Goal: Transaction & Acquisition: Purchase product/service

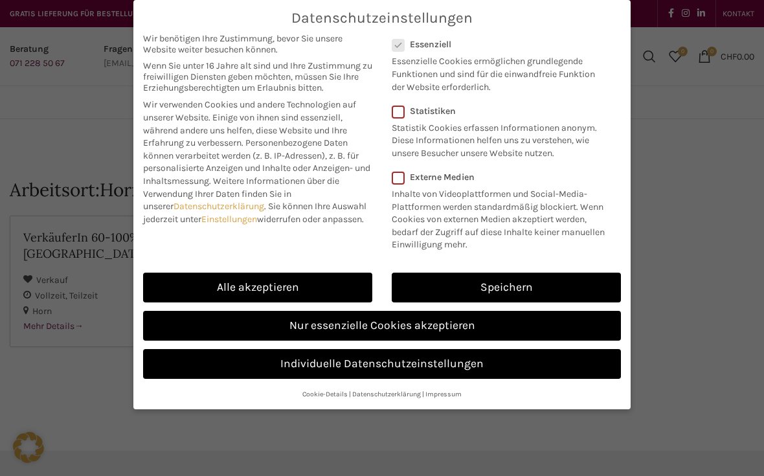
click at [339, 278] on link "Alle akzeptieren" at bounding box center [257, 288] width 229 height 30
checkbox input "true"
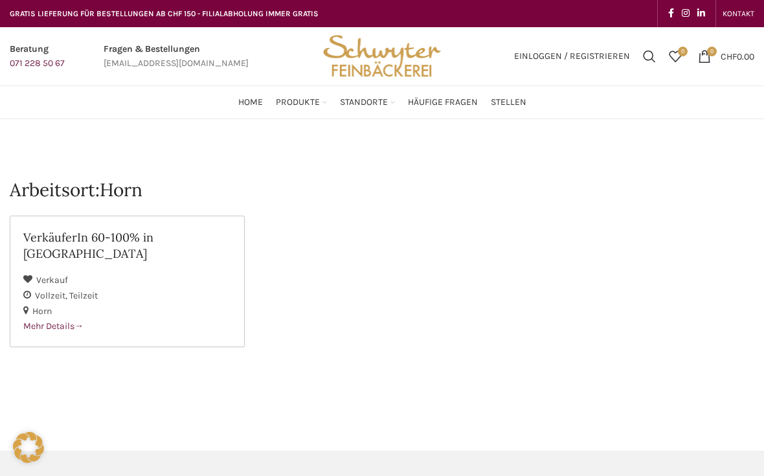
click at [260, 104] on span "Home" at bounding box center [250, 102] width 25 height 12
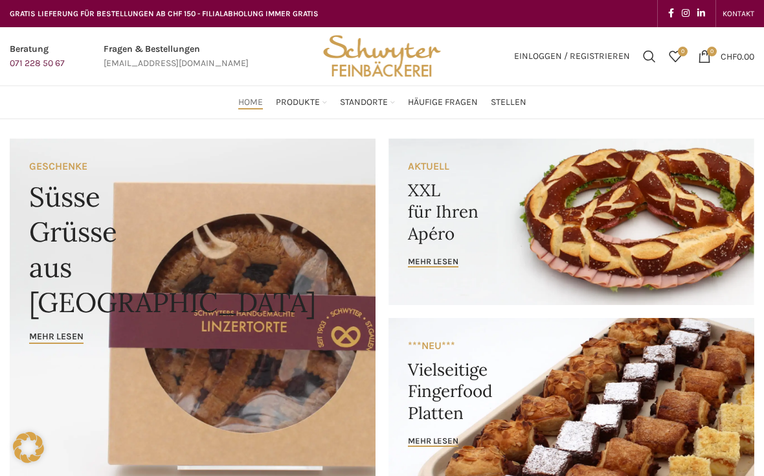
click at [441, 245] on link "Banner link" at bounding box center [571, 222] width 366 height 166
click at [323, 176] on link "Apéro & Häppchen" at bounding box center [308, 184] width 107 height 22
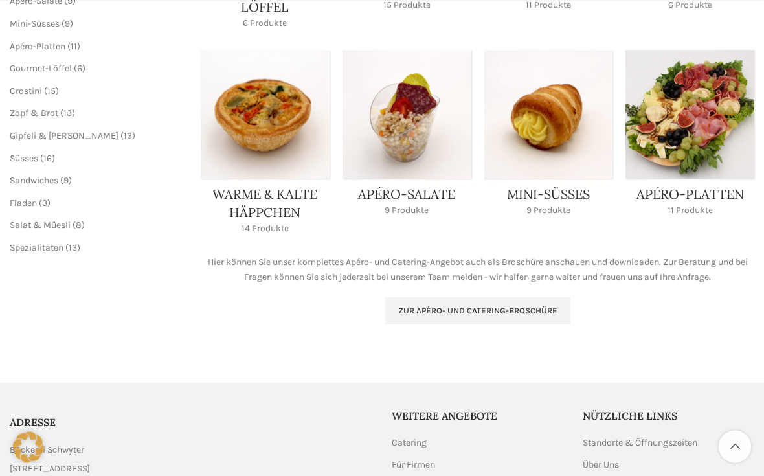
scroll to position [390, 0]
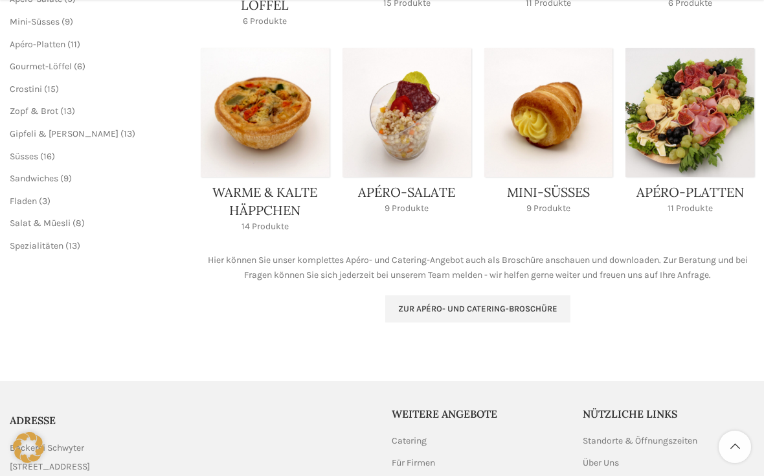
click at [542, 307] on span "Zur Apéro- und Catering-Broschüre" at bounding box center [477, 309] width 159 height 10
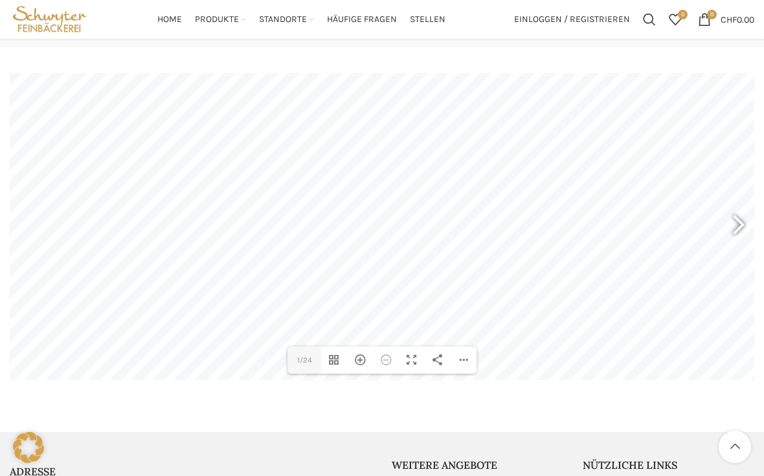
scroll to position [153, 0]
click at [737, 223] on div at bounding box center [733, 226] width 30 height 48
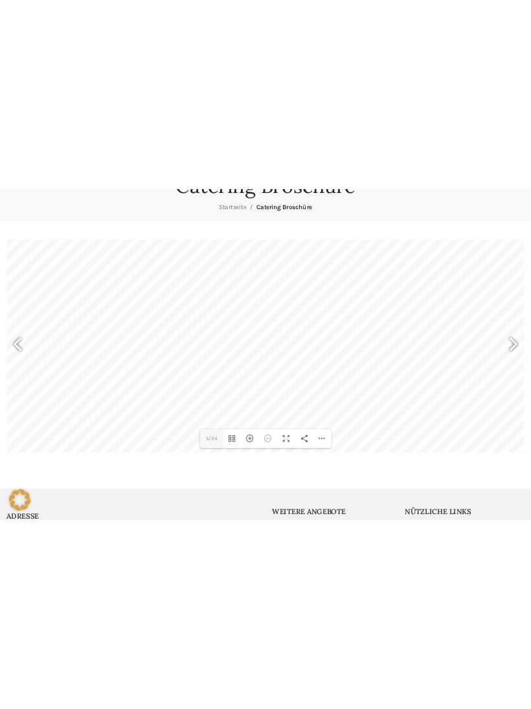
scroll to position [0, 0]
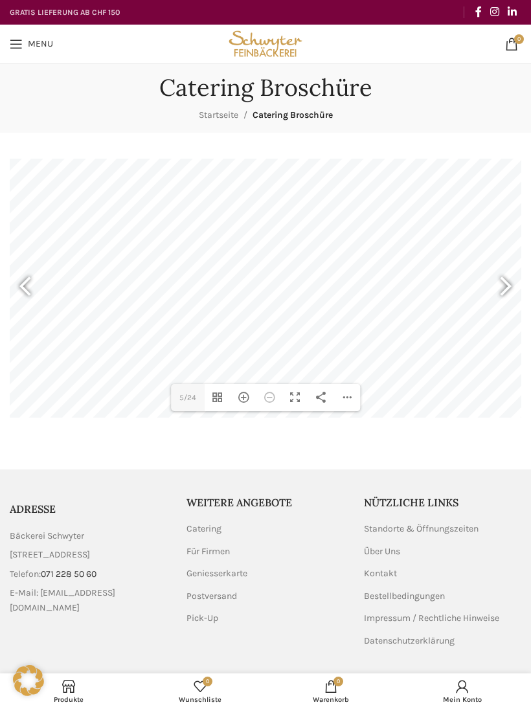
click at [326, 397] on div "Teilen" at bounding box center [321, 397] width 26 height 27
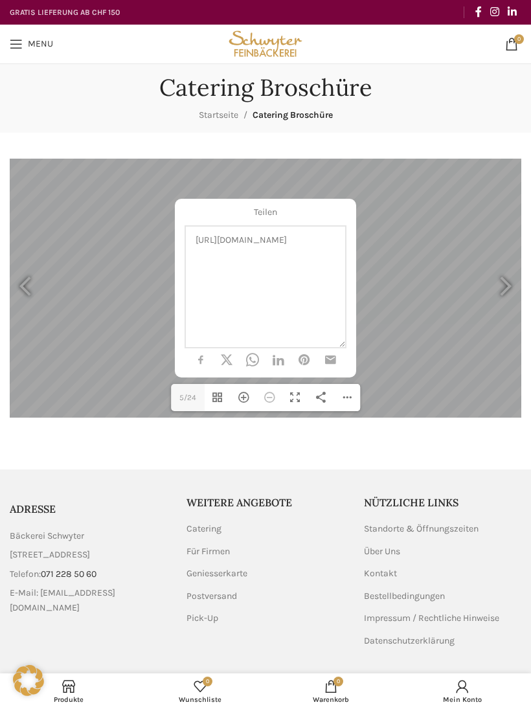
click at [322, 309] on textarea "https://schwyter.com/catering-broschuere/#flipbook-df_11790/5/" at bounding box center [265, 286] width 162 height 123
click at [438, 364] on div "Teilen https://schwyter.com/catering-broschuere/#flipbook-df_11790/5/" at bounding box center [265, 288] width 511 height 259
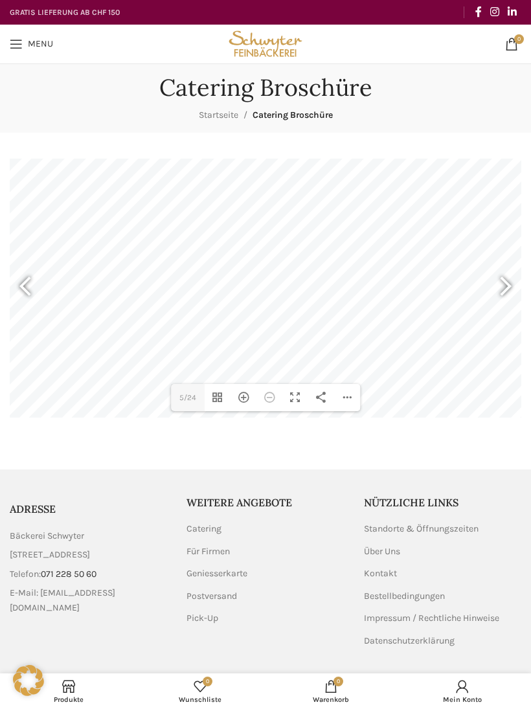
click at [299, 399] on div "Vollbild umschalten" at bounding box center [295, 397] width 26 height 27
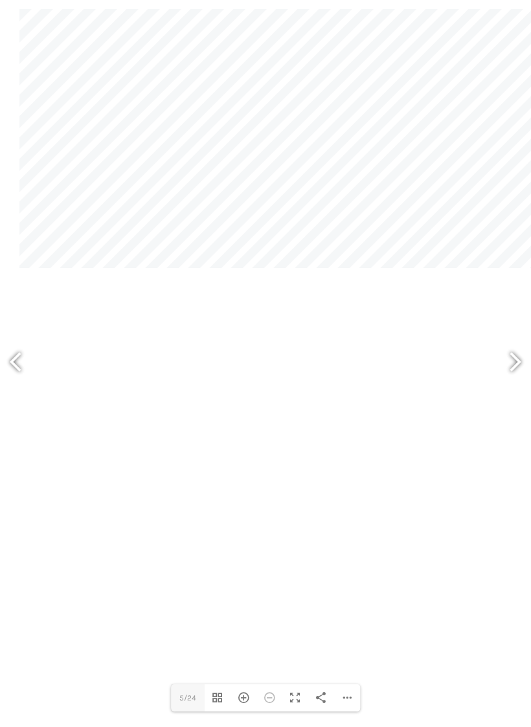
scroll to position [16, 0]
click at [330, 475] on div "Teilen" at bounding box center [321, 706] width 26 height 27
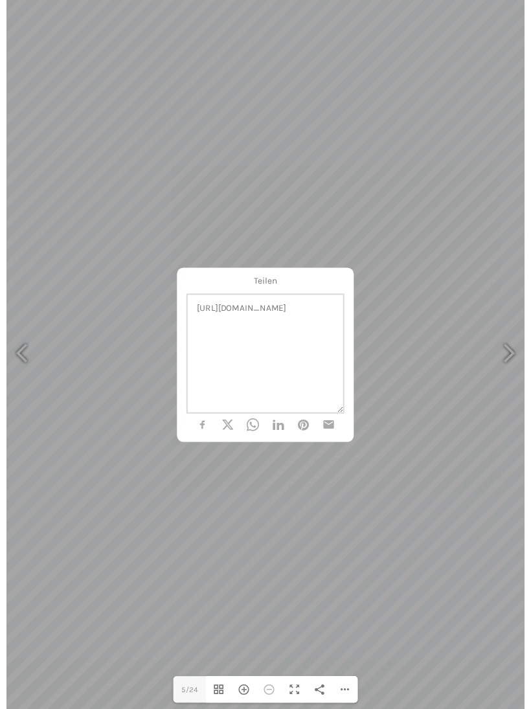
scroll to position [0, 0]
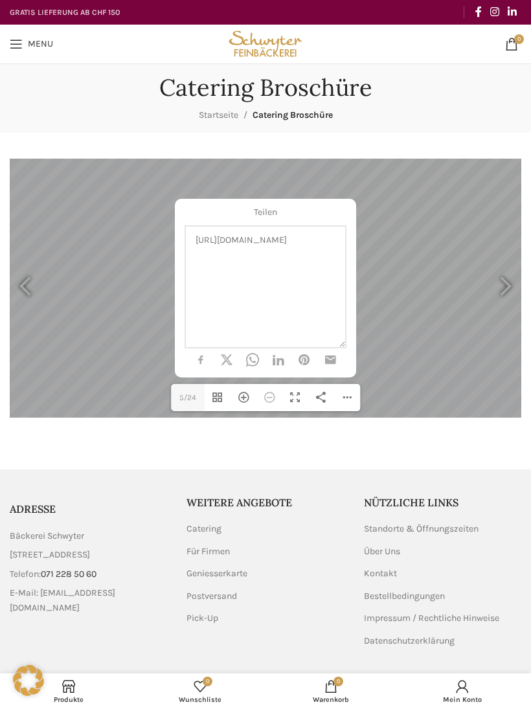
click at [466, 425] on main "DearFlip: lädt PDF 63% ... Close 5 5/24 Vorschaubilder umschalten Hereinzoomen …" at bounding box center [265, 288] width 531 height 311
click at [301, 399] on div "Vollbild umschalten" at bounding box center [295, 397] width 26 height 27
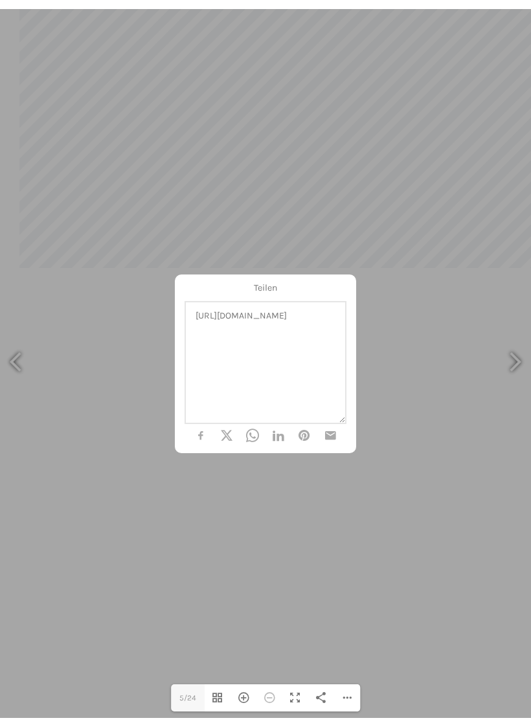
scroll to position [16, 0]
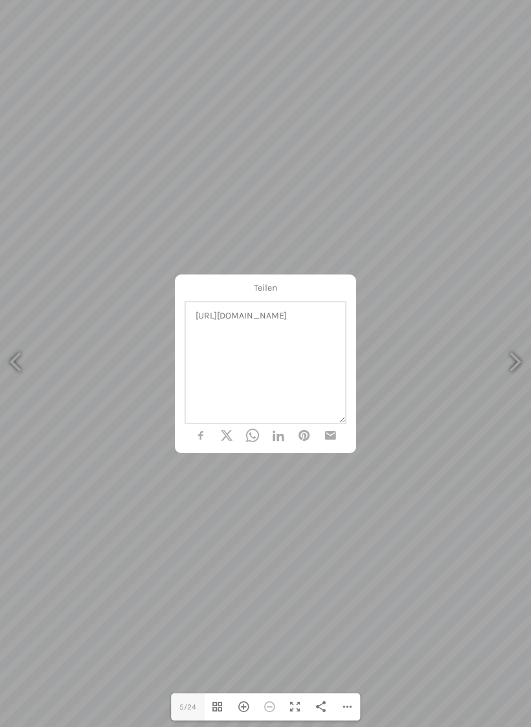
click at [413, 475] on div "Teilen https://schwyter.com/catering-broschuere/#flipbook-df_11790/5/" at bounding box center [265, 363] width 531 height 727
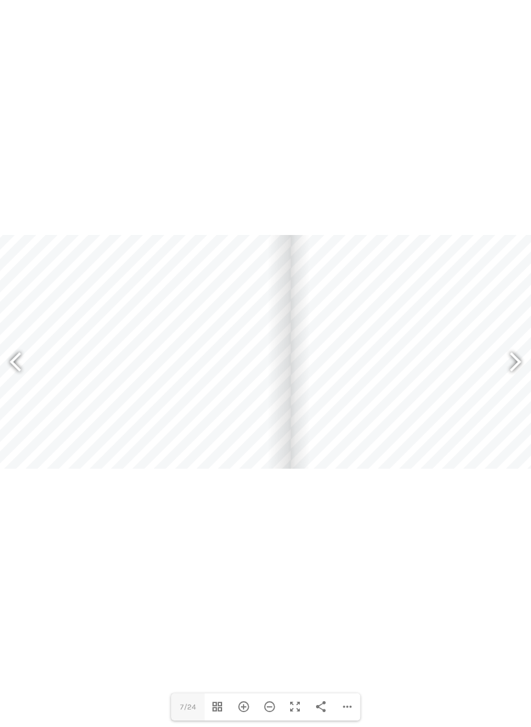
click at [247, 475] on div "Hereinzoomen" at bounding box center [243, 706] width 26 height 27
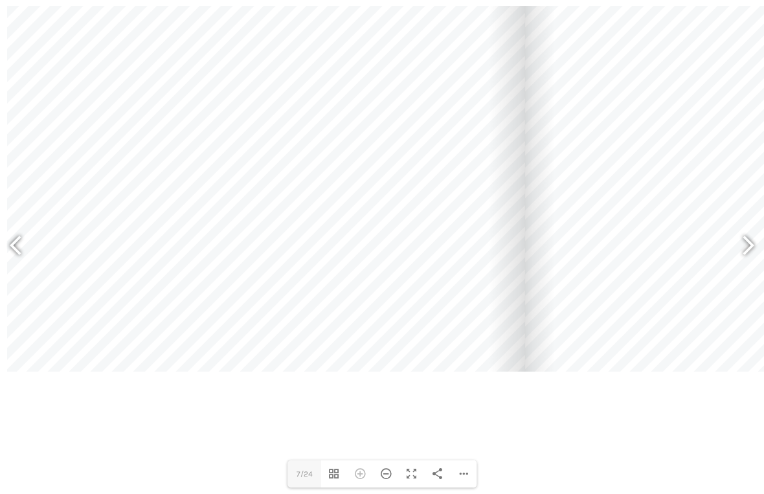
click at [364, 473] on div "Hereinzoomen" at bounding box center [360, 473] width 26 height 27
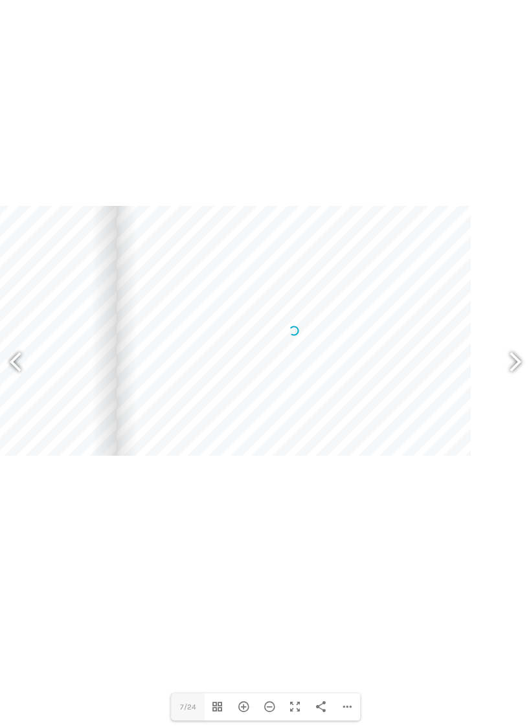
click at [511, 353] on div at bounding box center [510, 363] width 30 height 48
type input "9"
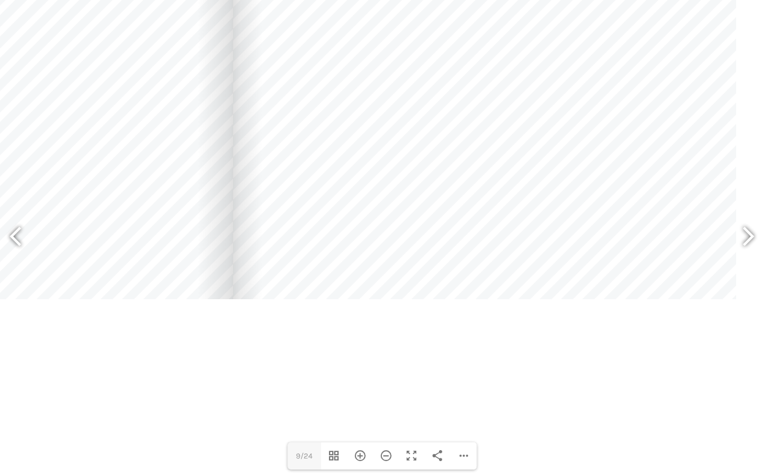
scroll to position [0, 0]
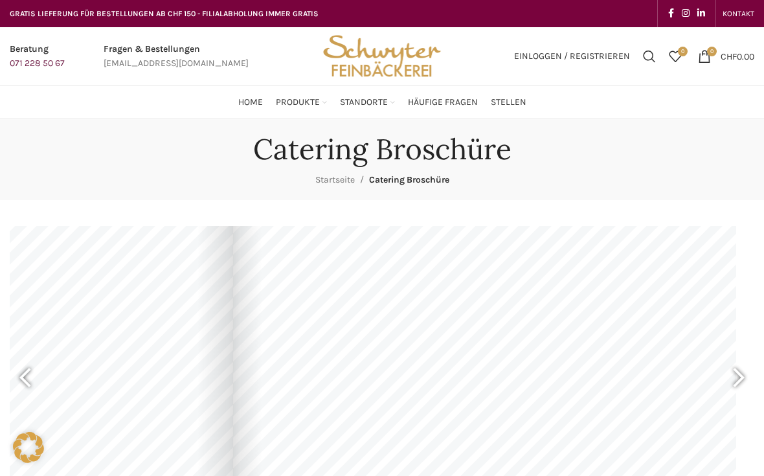
click at [460, 225] on link "Warme & Kalte Häppchen" at bounding box center [433, 229] width 110 height 22
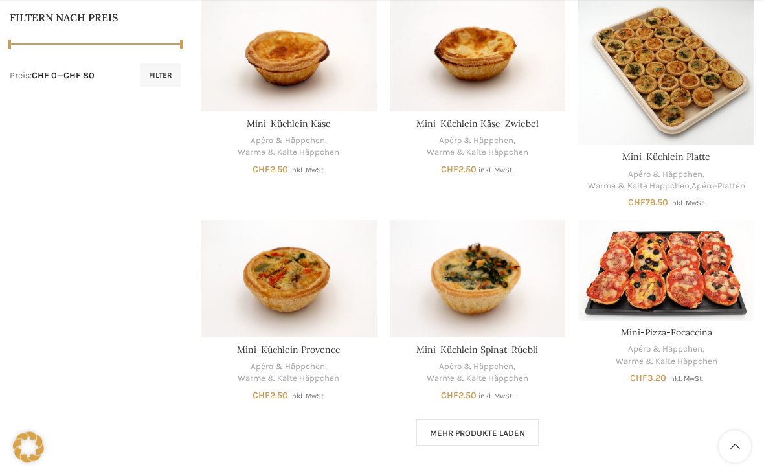
scroll to position [659, 0]
click at [528, 426] on link "Mehr Produkte laden" at bounding box center [478, 432] width 124 height 27
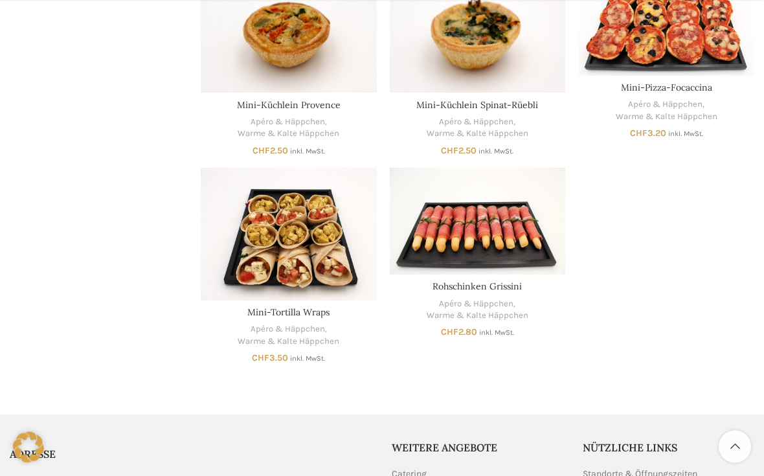
scroll to position [904, 0]
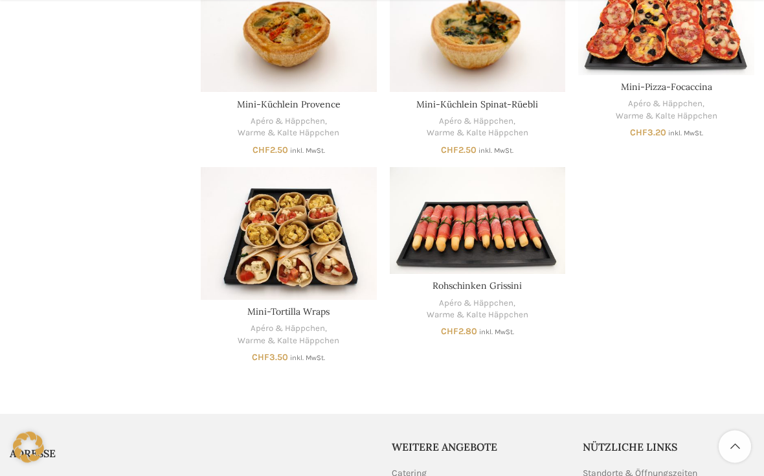
click at [739, 463] on link "Scroll to top button" at bounding box center [735, 446] width 32 height 32
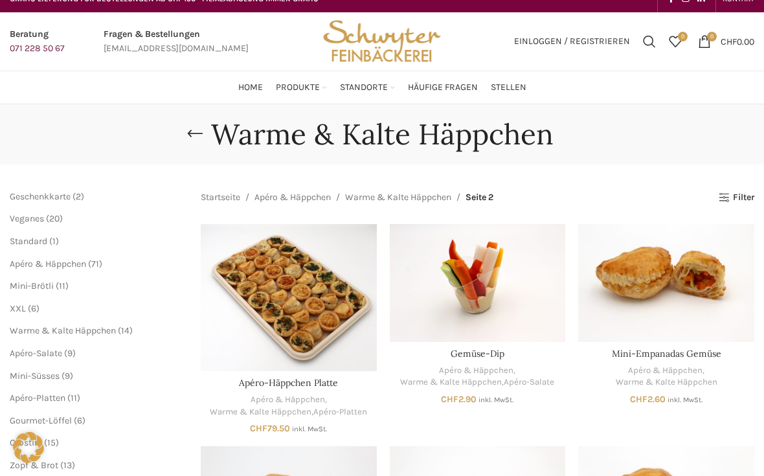
scroll to position [1, 0]
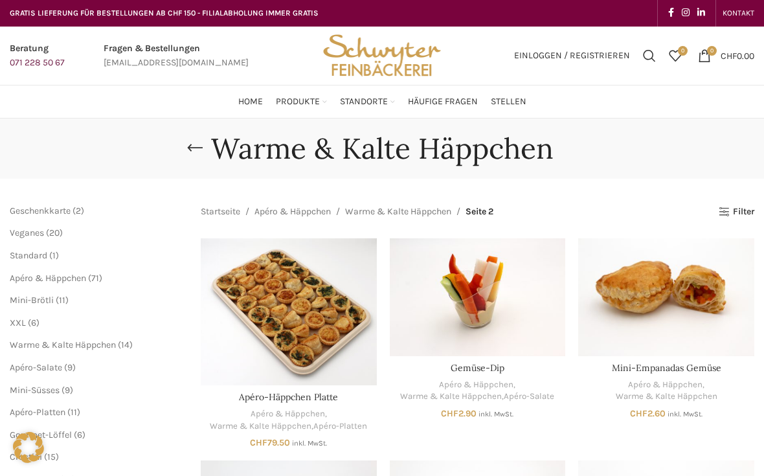
click at [315, 221] on link "Gipfeli & [PERSON_NAME]" at bounding box center [308, 234] width 107 height 34
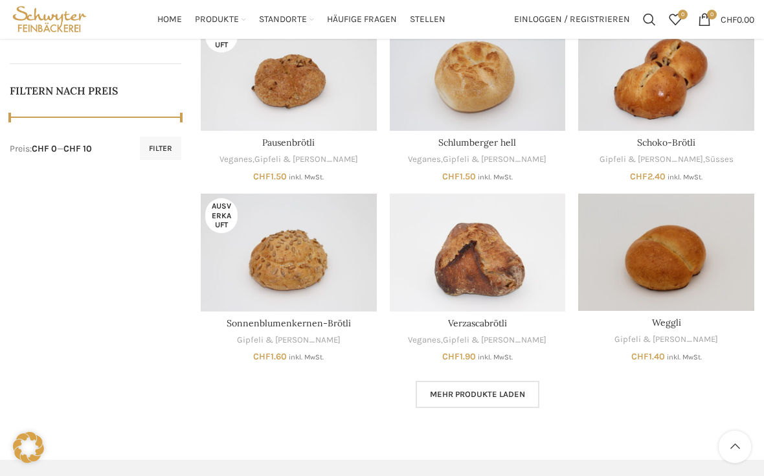
scroll to position [585, 0]
click at [517, 390] on span "Mehr Produkte laden" at bounding box center [477, 395] width 95 height 10
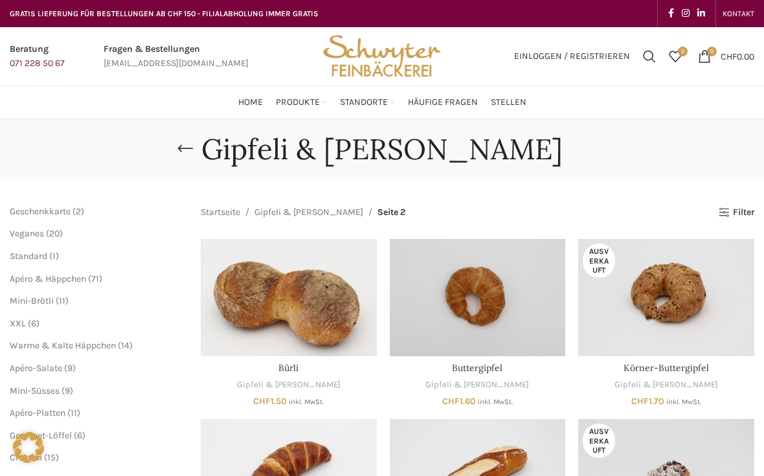
click at [423, 262] on link "Apéro-Platten NEU" at bounding box center [433, 273] width 110 height 22
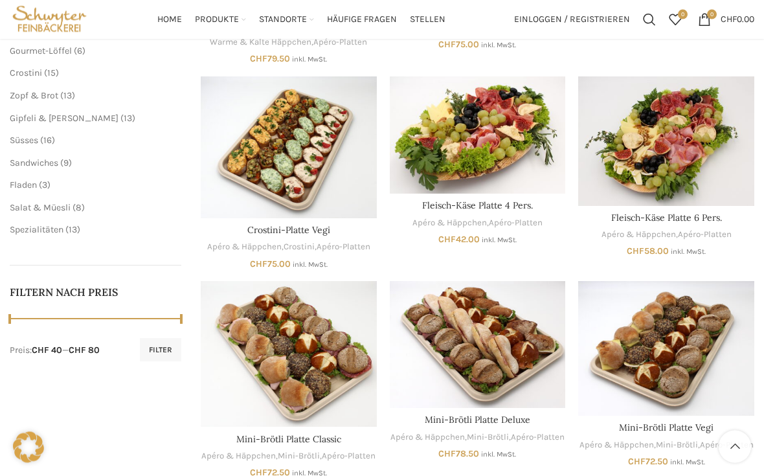
scroll to position [351, 0]
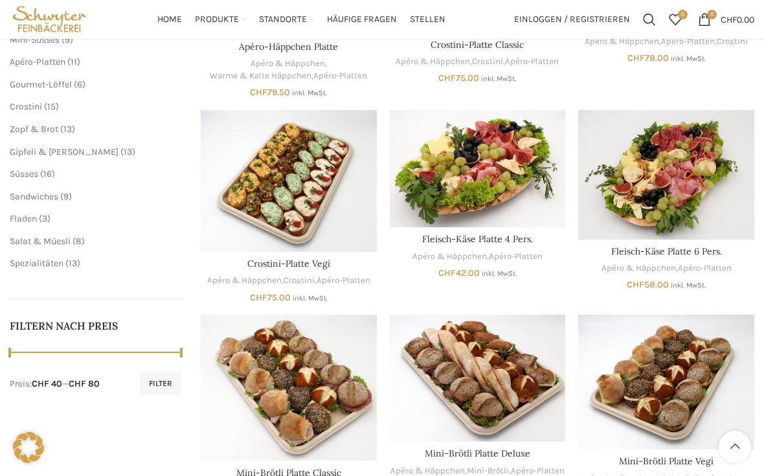
click at [724, 177] on img "Fleisch-Käse Platte 6 Pers." at bounding box center [666, 174] width 176 height 129
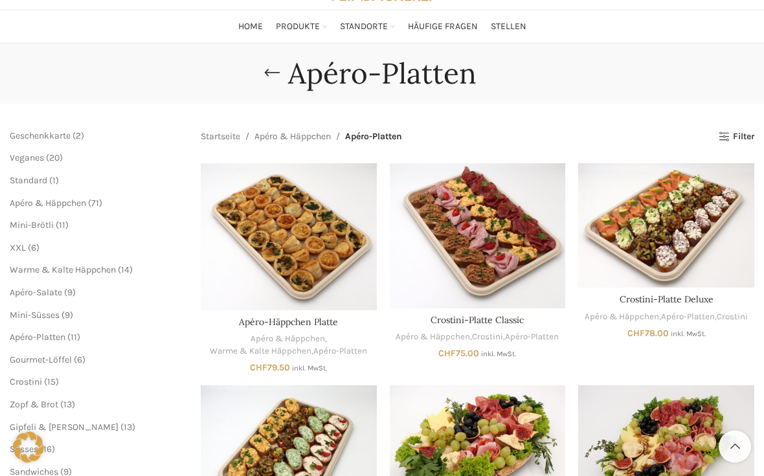
scroll to position [0, 0]
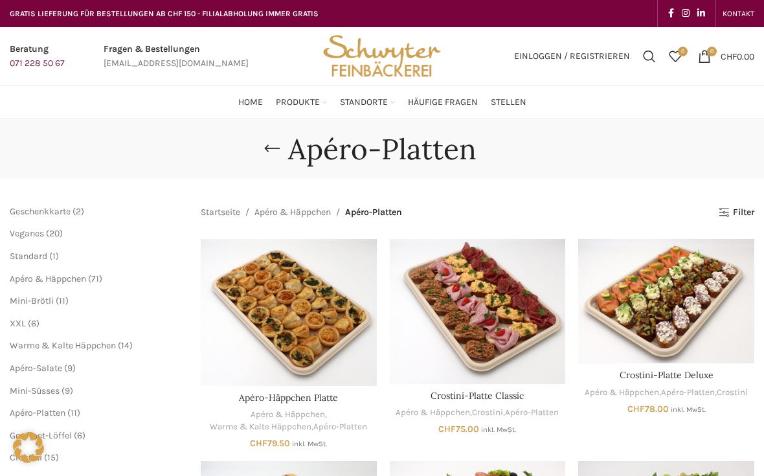
click at [573, 173] on link "St. Galler Spezialitäten" at bounding box center [556, 184] width 110 height 22
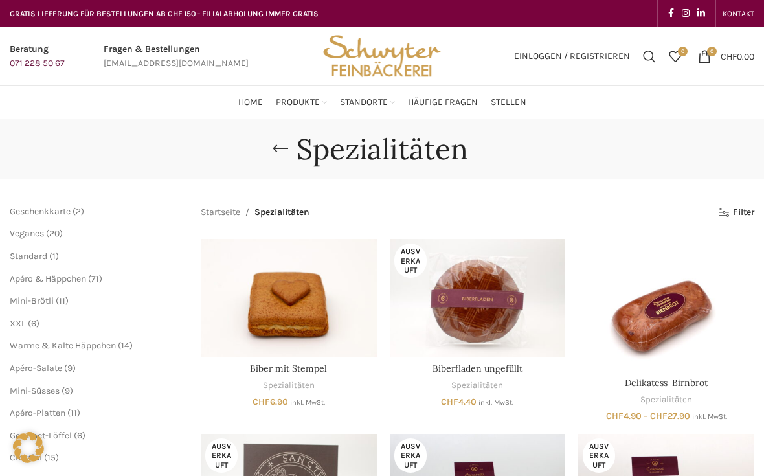
click at [585, 221] on link "Zur Geschenk Broschüre PDF" at bounding box center [556, 229] width 110 height 22
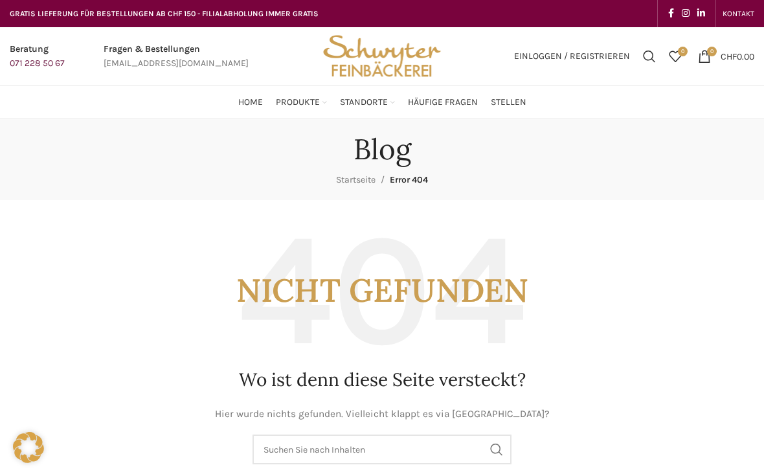
click at [441, 157] on link "APÉRO & ANLÄSSE" at bounding box center [433, 162] width 110 height 22
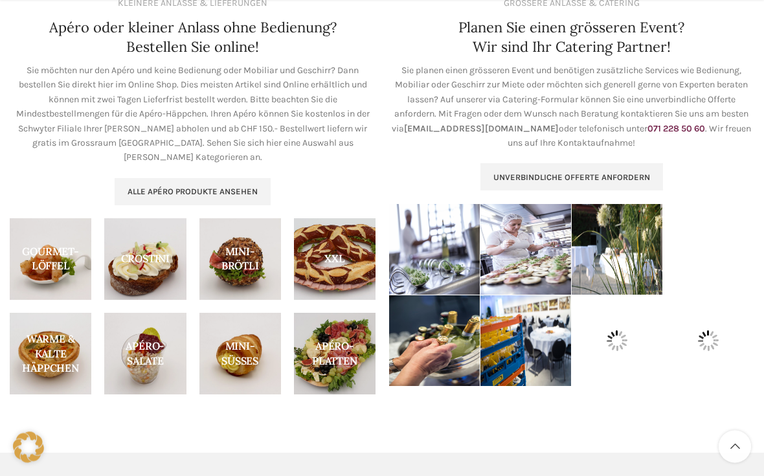
scroll to position [507, 0]
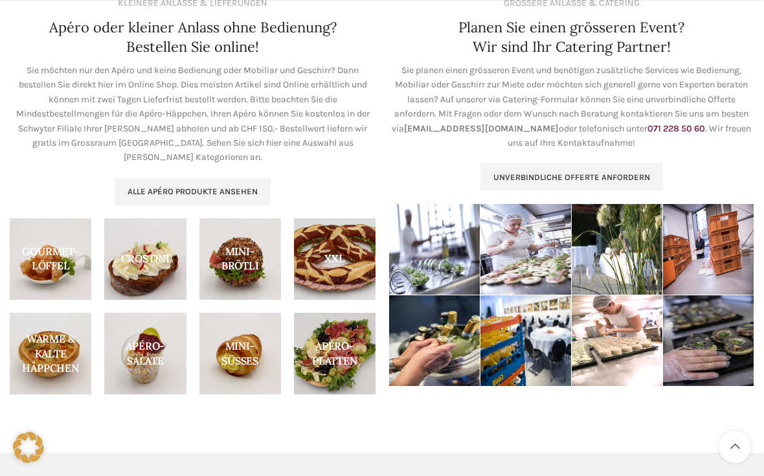
click at [223, 186] on span "Alle Apéro Produkte ansehen" at bounding box center [193, 191] width 130 height 10
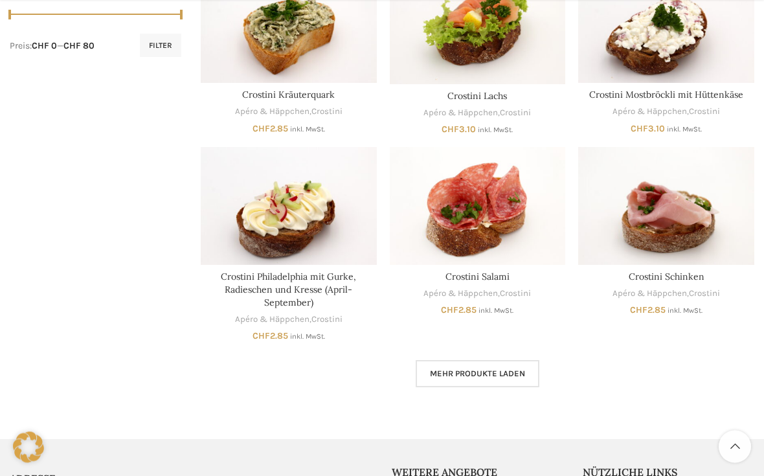
scroll to position [689, 0]
click at [528, 360] on link "Mehr Produkte laden" at bounding box center [478, 373] width 124 height 27
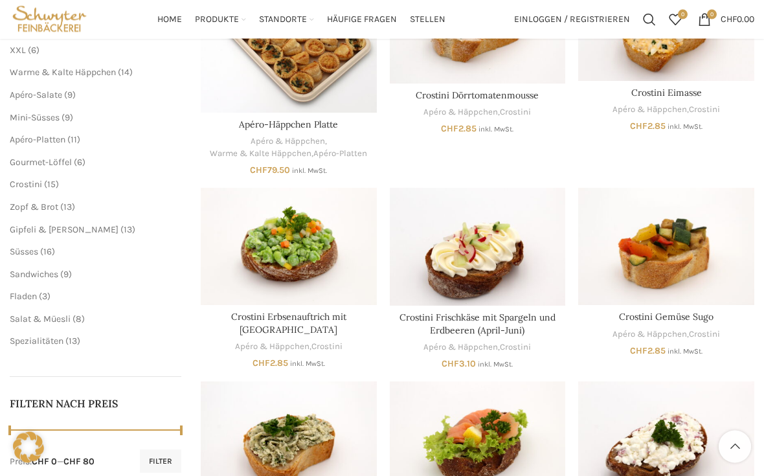
scroll to position [263, 0]
